Goal: Transaction & Acquisition: Purchase product/service

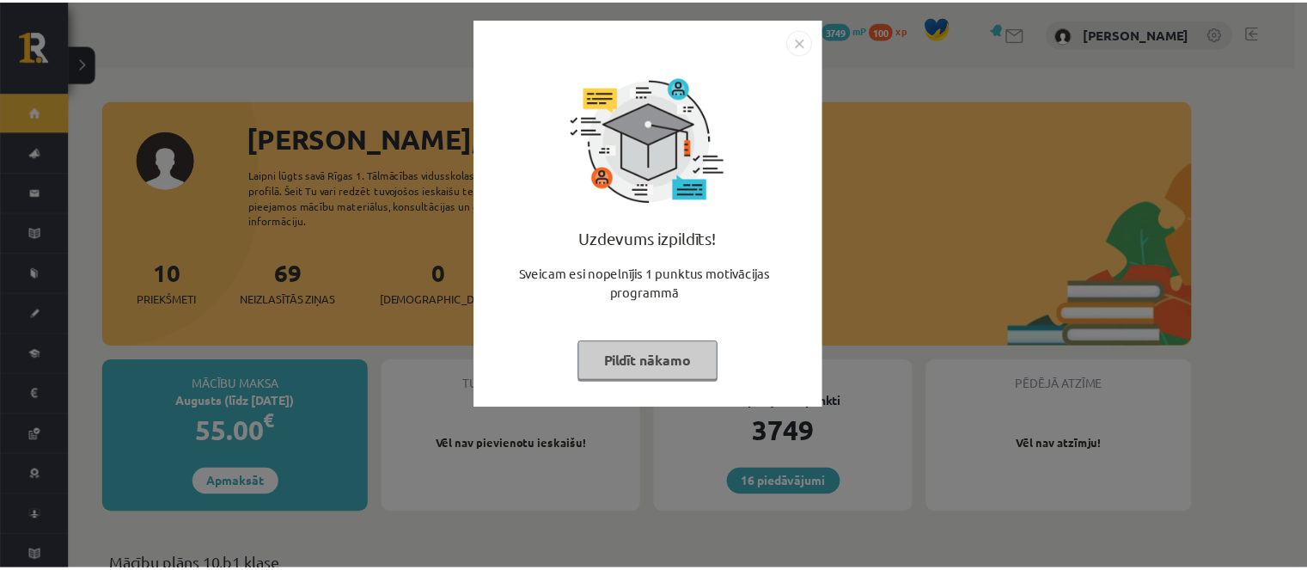
scroll to position [86, 0]
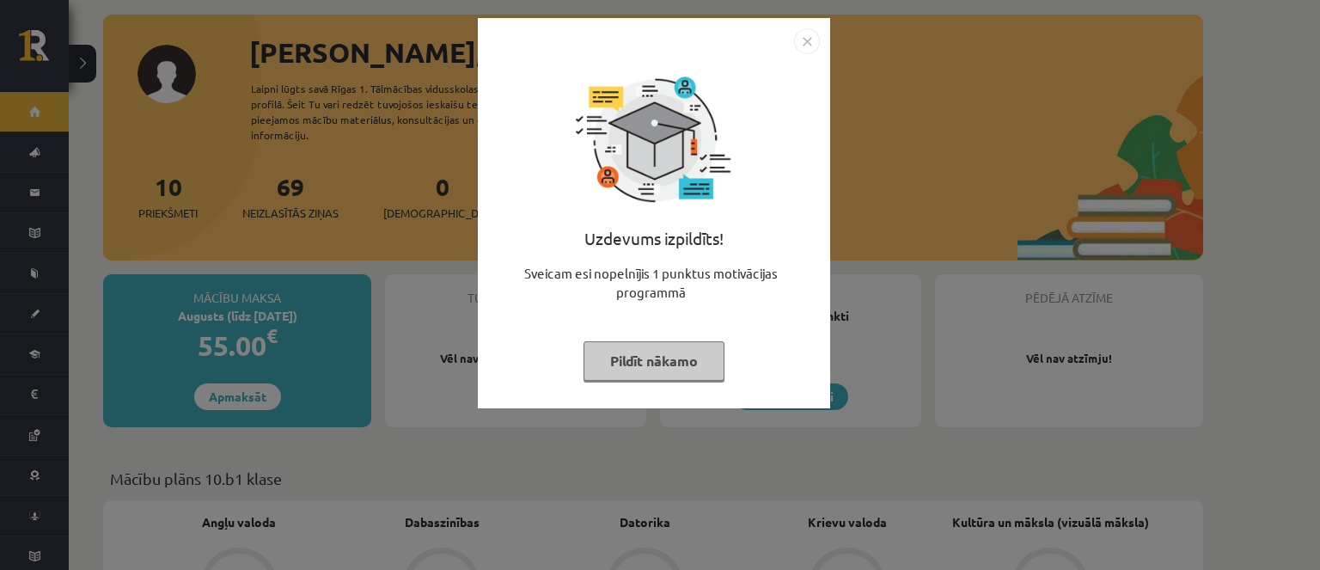
click at [686, 363] on button "Pildīt nākamo" at bounding box center [653, 361] width 141 height 40
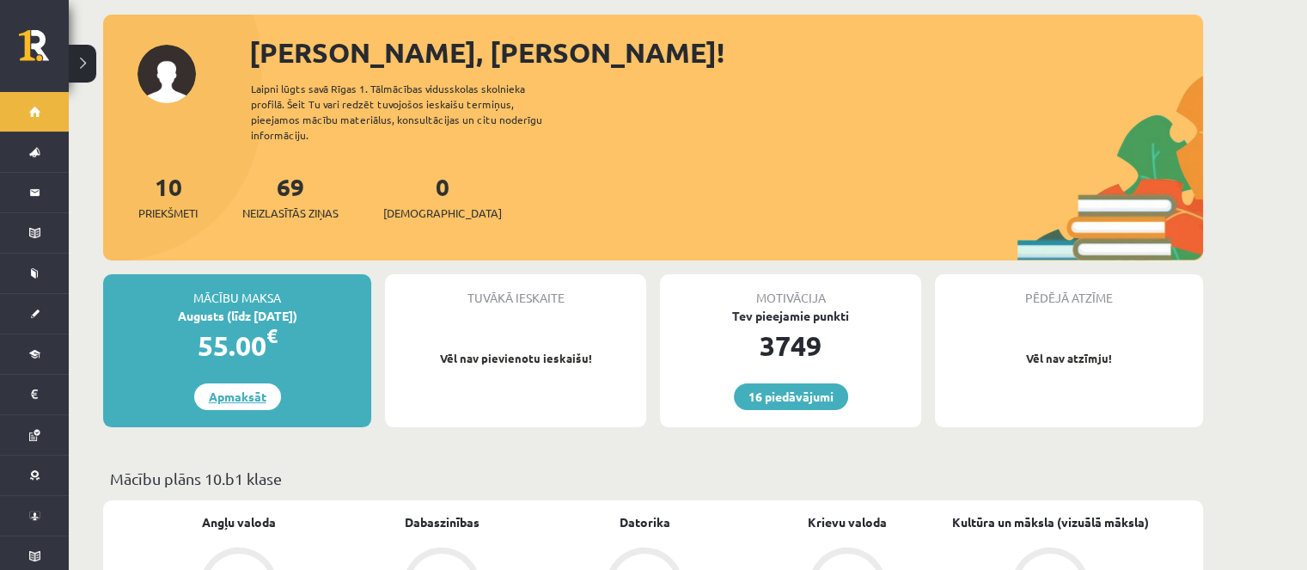
click at [245, 383] on link "Apmaksāt" at bounding box center [237, 396] width 87 height 27
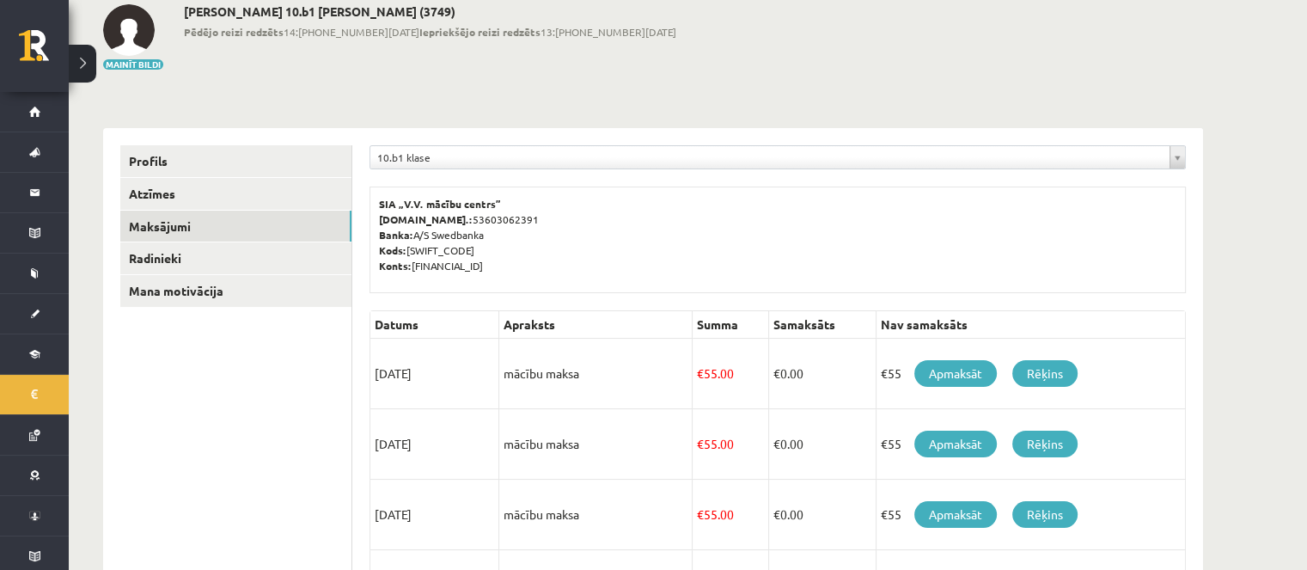
scroll to position [258, 0]
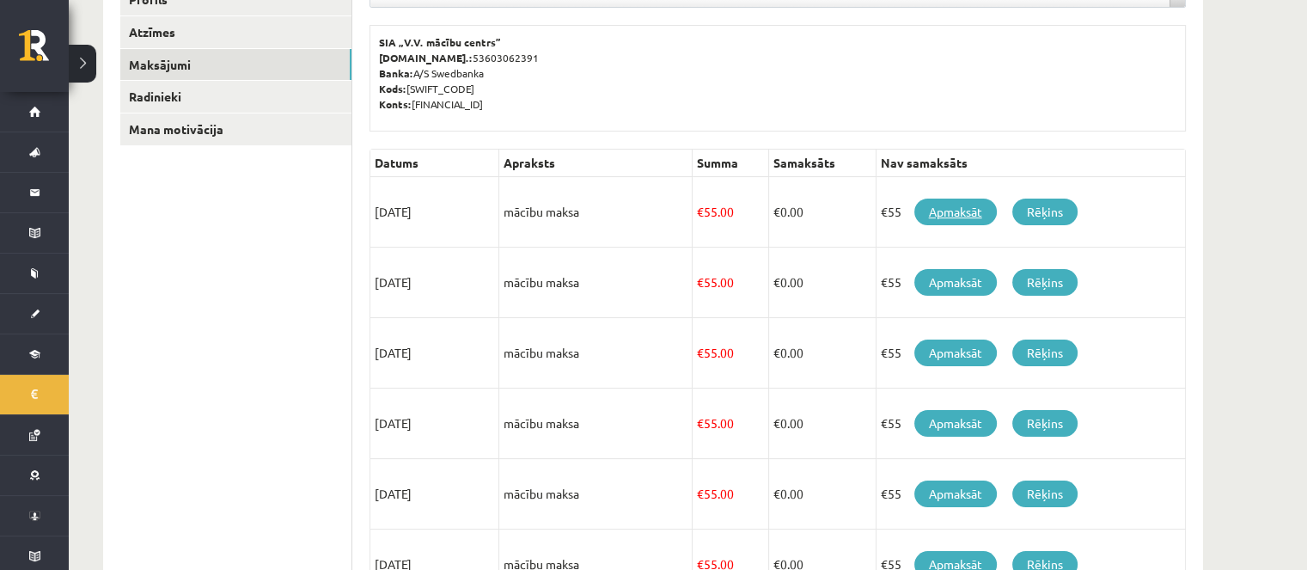
click at [931, 216] on link "Apmaksāt" at bounding box center [955, 211] width 82 height 27
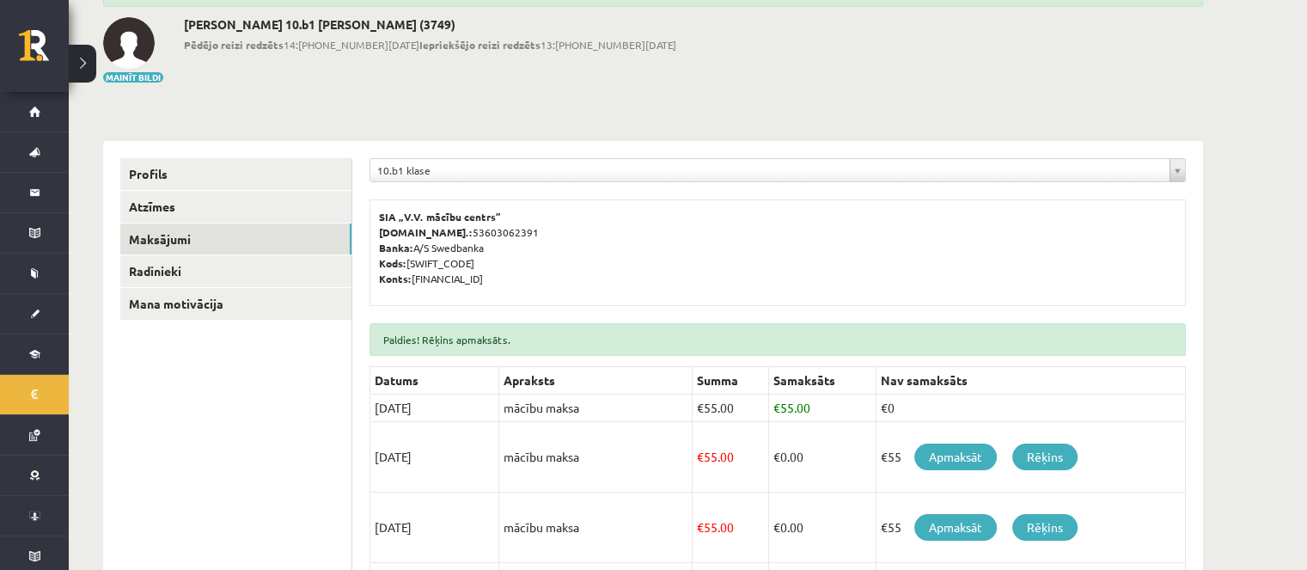
scroll to position [86, 0]
